Goal: Contribute content: Add original content to the website for others to see

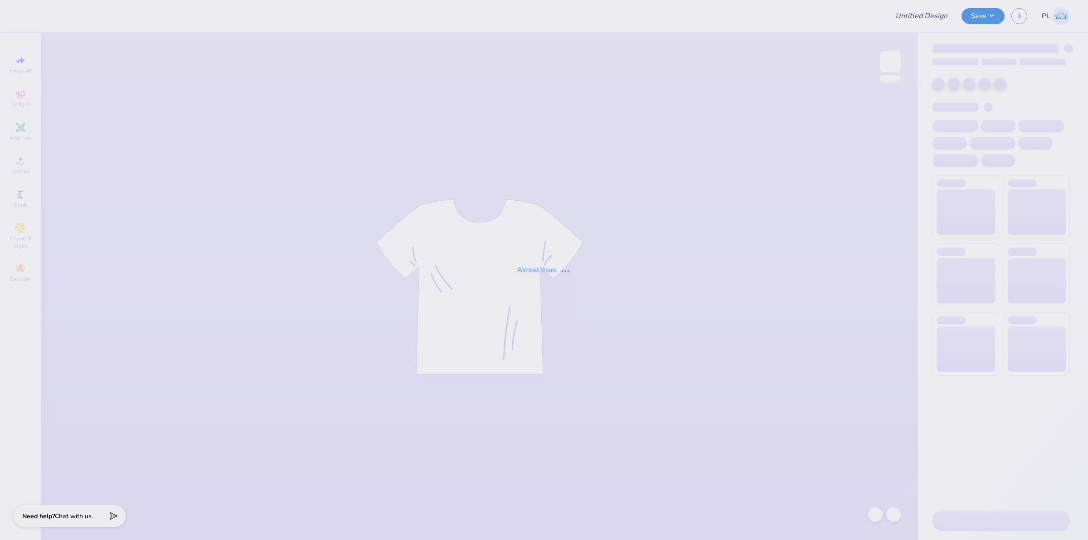
type input "Run Club"
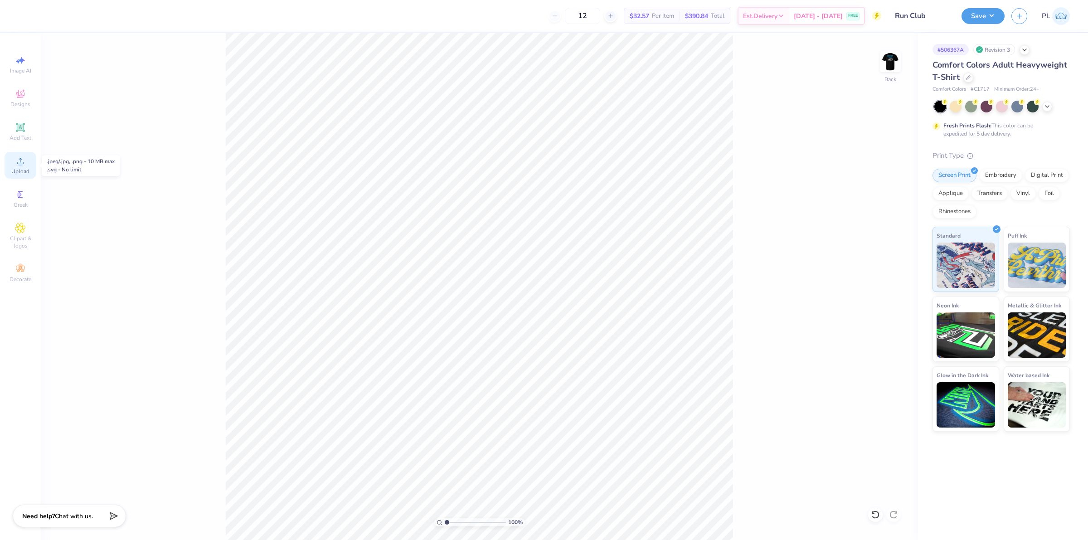
click at [10, 168] on div "Upload" at bounding box center [21, 165] width 32 height 27
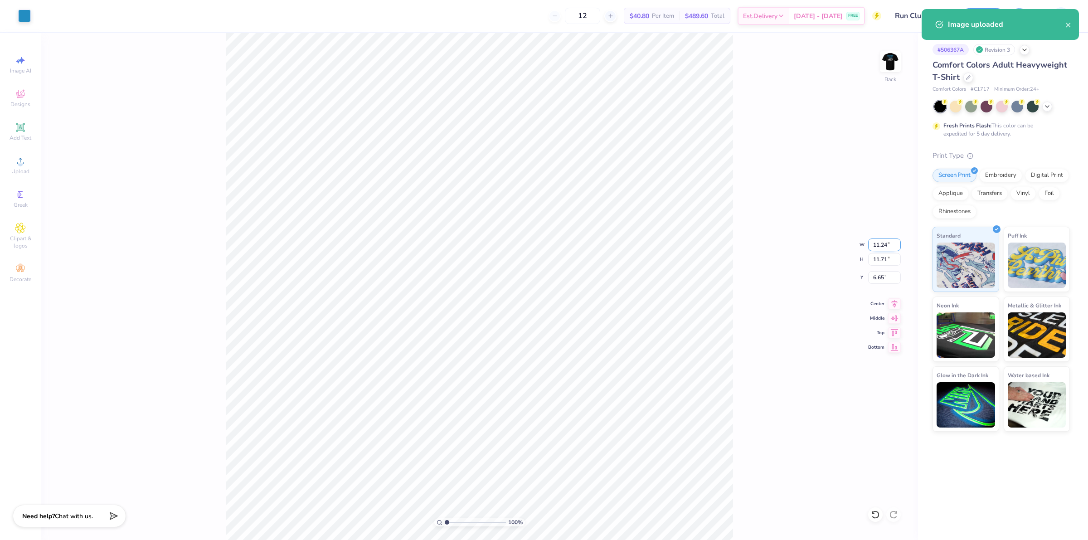
drag, startPoint x: 873, startPoint y: 249, endPoint x: 887, endPoint y: 245, distance: 14.4
click at [887, 245] on input "11.24" at bounding box center [884, 245] width 33 height 13
type input "3.50"
type input "3.65"
drag, startPoint x: 869, startPoint y: 279, endPoint x: 888, endPoint y: 275, distance: 19.5
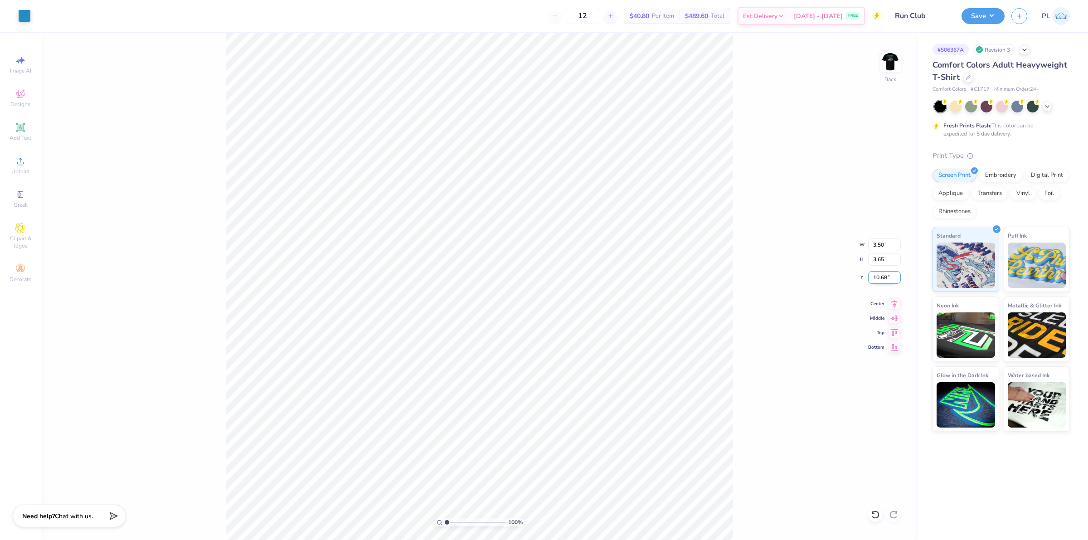
click at [888, 275] on input "10.68" at bounding box center [884, 277] width 33 height 13
type input "3.00"
click at [886, 265] on input "3.65" at bounding box center [884, 259] width 33 height 13
drag, startPoint x: 869, startPoint y: 278, endPoint x: 889, endPoint y: 275, distance: 20.6
click at [889, 275] on input "3.00" at bounding box center [884, 277] width 33 height 13
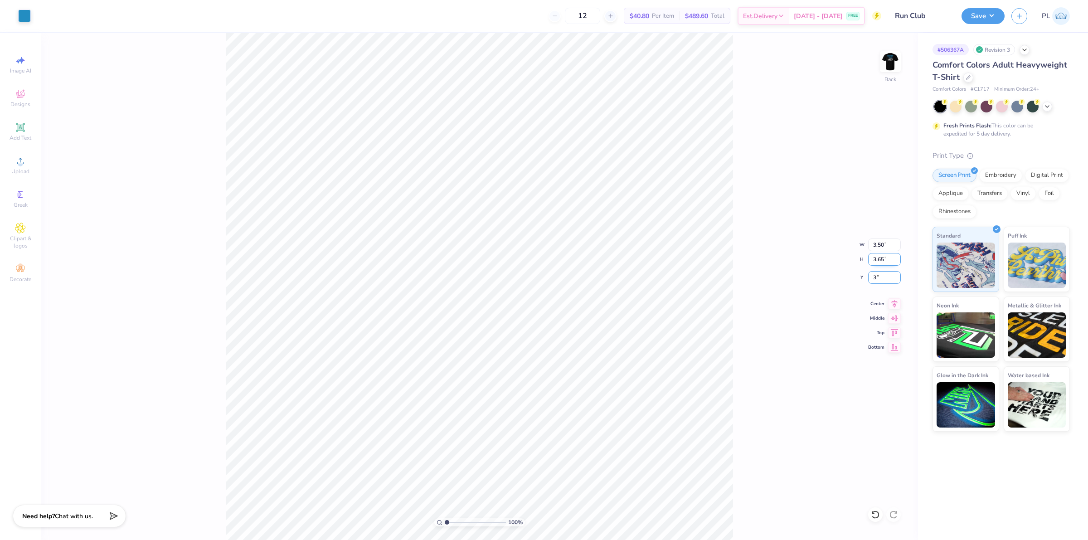
type input "3"
click at [881, 259] on input "3.65" at bounding box center [884, 259] width 33 height 13
click at [889, 68] on img at bounding box center [891, 62] width 36 height 36
click at [15, 164] on icon at bounding box center [20, 161] width 11 height 11
drag, startPoint x: 871, startPoint y: 244, endPoint x: 880, endPoint y: 244, distance: 9.1
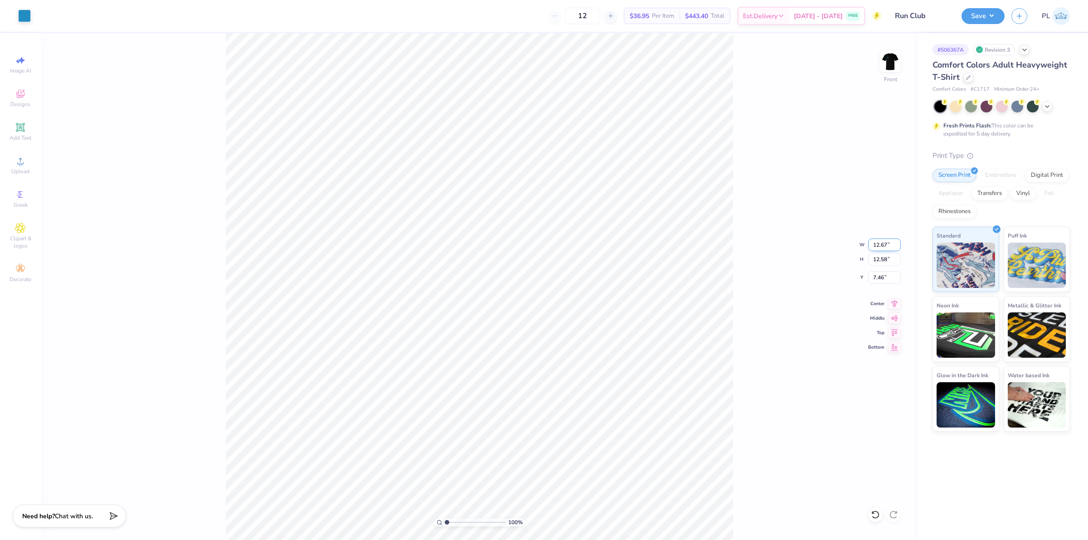
click at [888, 241] on input "12.67" at bounding box center [884, 245] width 33 height 13
type input "10.00"
type input "9.94"
drag, startPoint x: 872, startPoint y: 279, endPoint x: 888, endPoint y: 277, distance: 16.1
click at [888, 277] on input "8.78" at bounding box center [884, 277] width 33 height 13
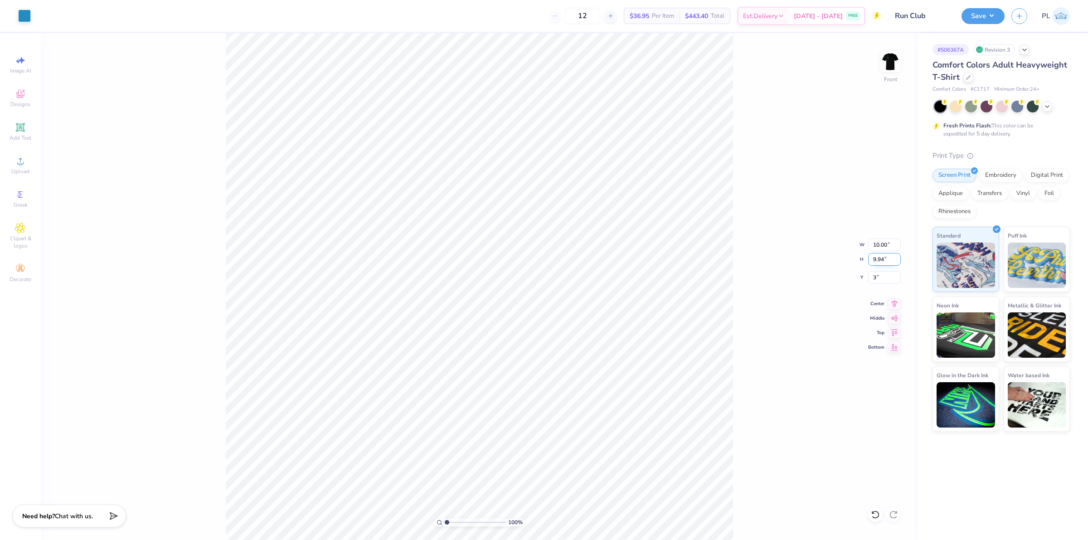
type input "3.00"
click at [883, 255] on input "9.94" at bounding box center [884, 259] width 33 height 13
click at [746, 304] on div "100 % Front W 10.00 10.00 " H 9.94 9.94 " Y 3.00 3.00 " Center Middle Top Bottom" at bounding box center [480, 286] width 878 height 507
click at [980, 16] on button "Save" at bounding box center [983, 15] width 43 height 16
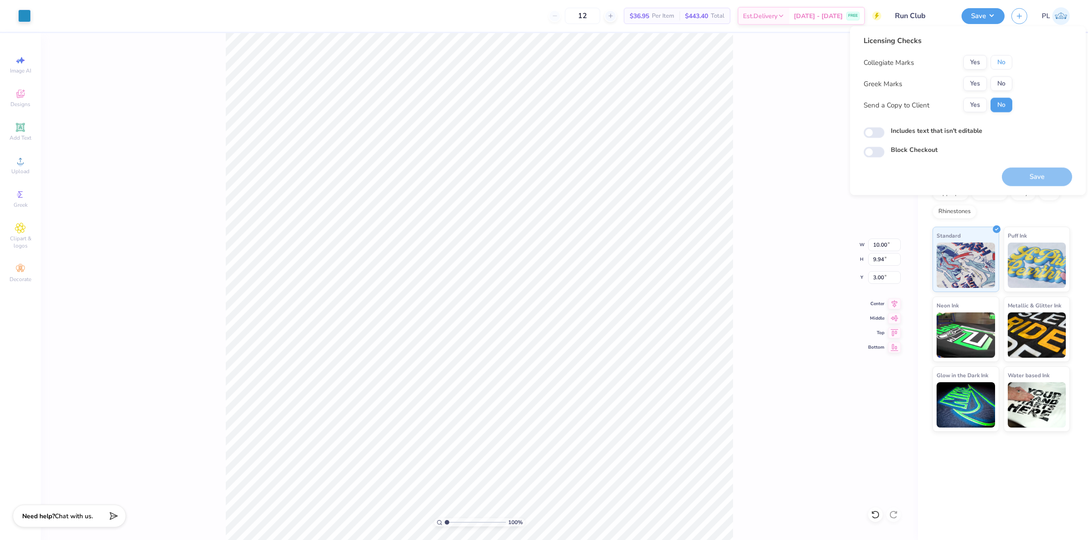
click at [1010, 62] on button "No" at bounding box center [1002, 62] width 22 height 15
click at [995, 78] on button "No" at bounding box center [1002, 84] width 22 height 15
click at [942, 132] on label "Includes text that isn't editable" at bounding box center [937, 131] width 92 height 10
click at [885, 132] on input "Includes text that isn't editable" at bounding box center [874, 132] width 21 height 11
checkbox input "true"
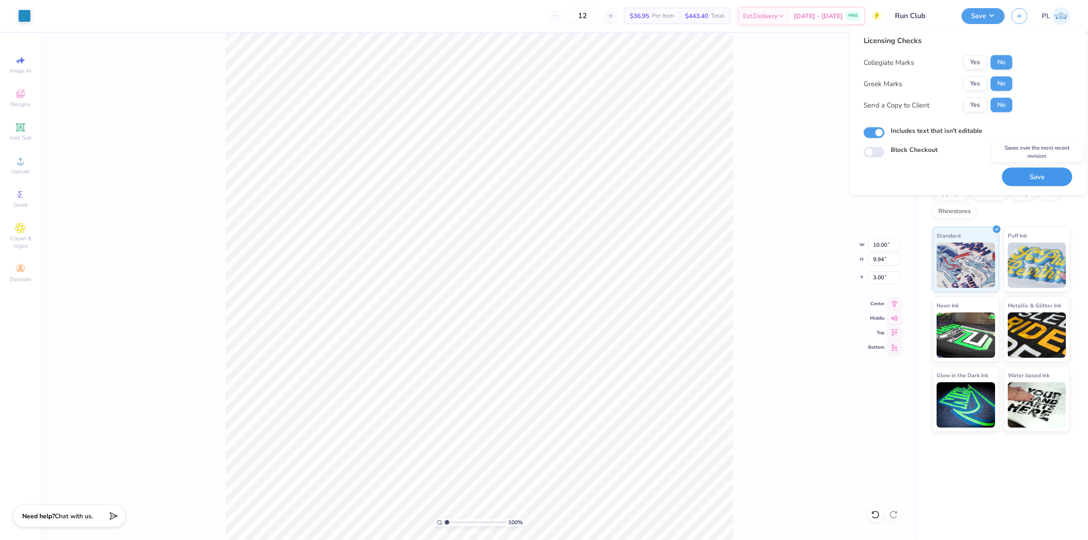
click at [1021, 177] on button "Save" at bounding box center [1037, 177] width 70 height 19
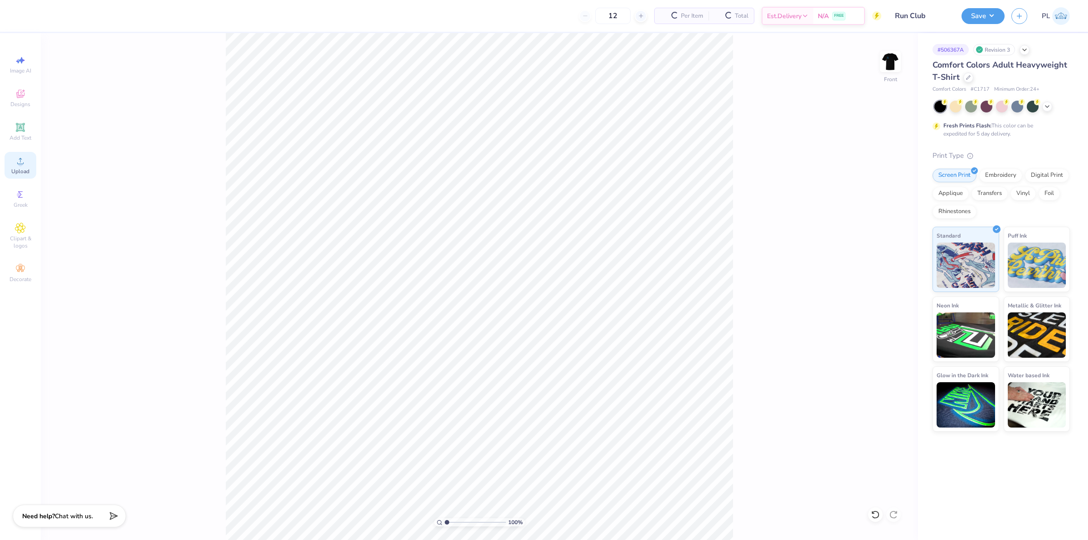
click at [12, 166] on div "Upload" at bounding box center [21, 165] width 32 height 27
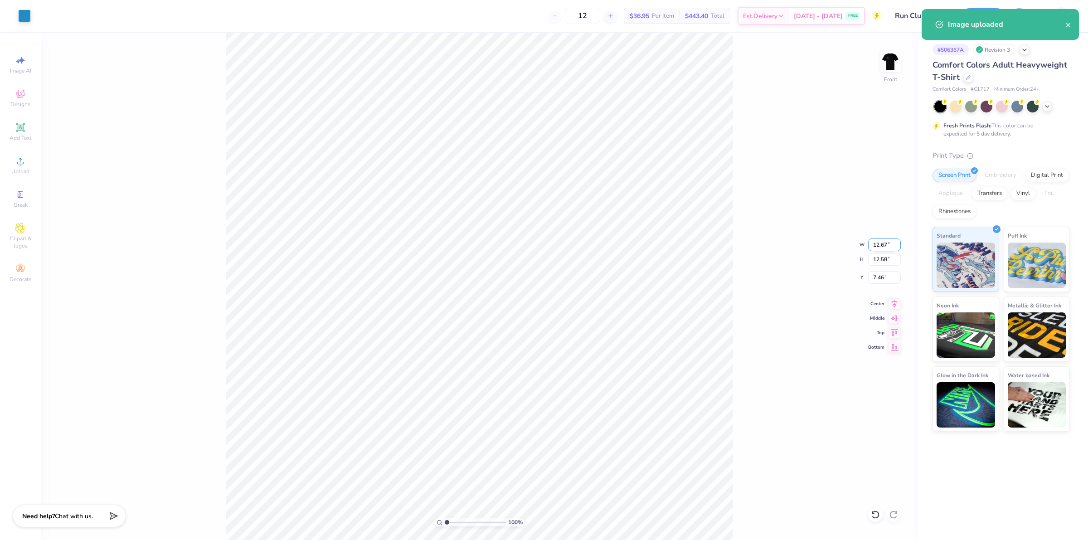
drag, startPoint x: 874, startPoint y: 244, endPoint x: 888, endPoint y: 243, distance: 13.2
click at [888, 243] on input "12.67" at bounding box center [884, 245] width 33 height 13
type input "10.00"
type input "9.94"
drag, startPoint x: 873, startPoint y: 277, endPoint x: 887, endPoint y: 274, distance: 13.8
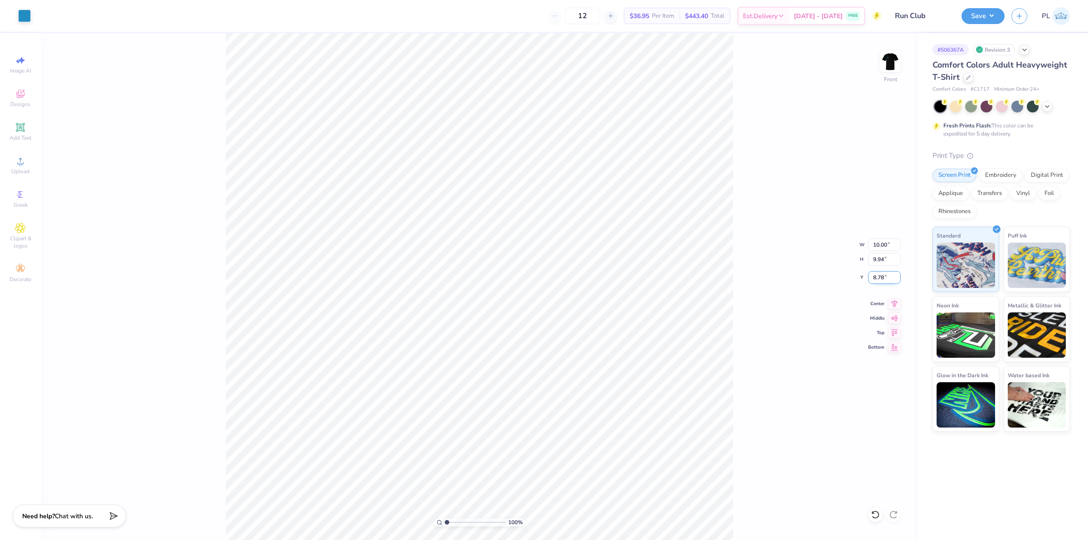
click at [887, 274] on input "8.78" at bounding box center [884, 277] width 33 height 13
click at [876, 263] on input "9.94" at bounding box center [884, 259] width 33 height 13
type input "3.00"
click at [977, 19] on button "Save" at bounding box center [983, 15] width 43 height 16
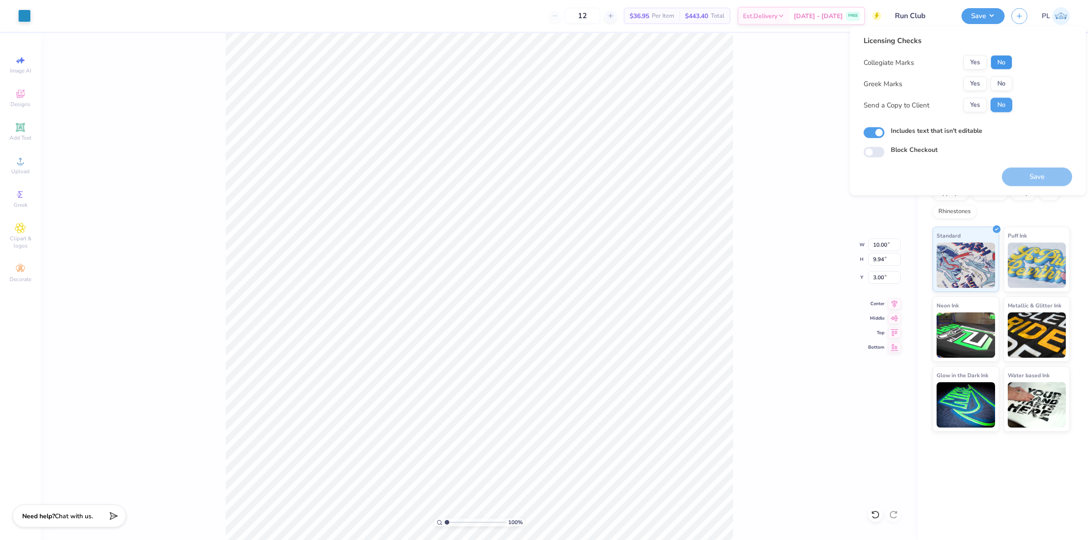
click at [1007, 61] on button "No" at bounding box center [1002, 62] width 22 height 15
click at [1008, 78] on button "No" at bounding box center [1002, 84] width 22 height 15
click at [1005, 173] on button "Save" at bounding box center [1037, 177] width 70 height 19
